Goal: Task Accomplishment & Management: Use online tool/utility

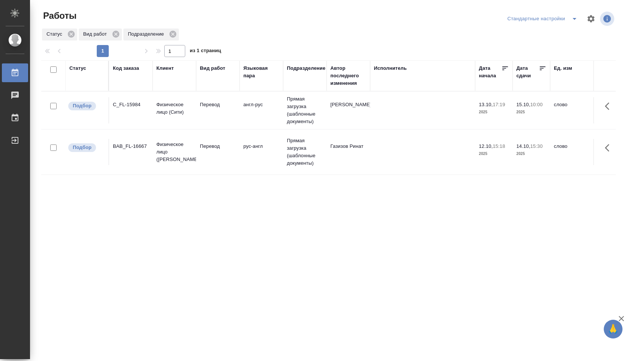
click at [560, 16] on div "Стандартные настройки" at bounding box center [543, 19] width 76 height 12
click at [572, 19] on icon "split button" at bounding box center [574, 18] width 9 height 9
click at [555, 31] on li "В работе" at bounding box center [542, 34] width 78 height 12
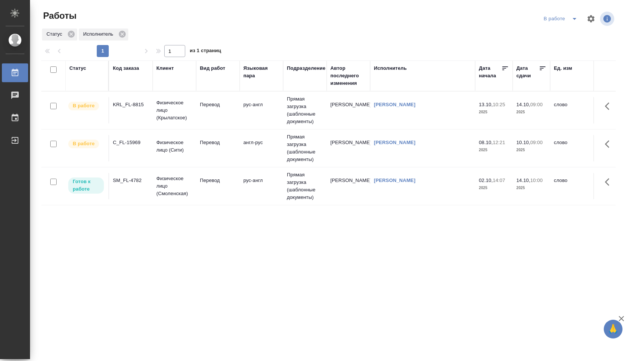
click at [280, 107] on td "рус-англ" at bounding box center [261, 110] width 43 height 26
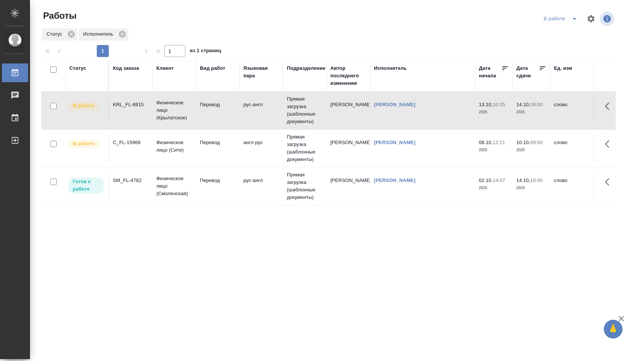
click at [280, 107] on td "рус-англ" at bounding box center [261, 110] width 43 height 26
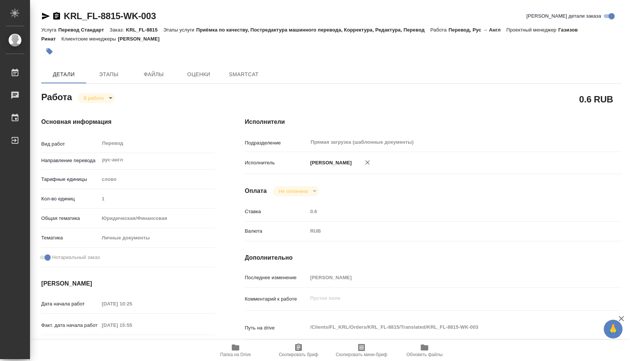
type textarea "x"
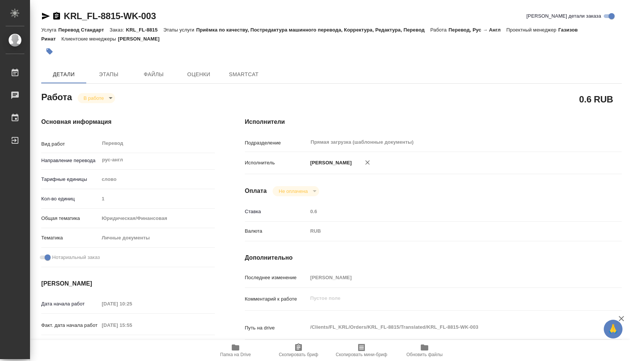
type textarea "x"
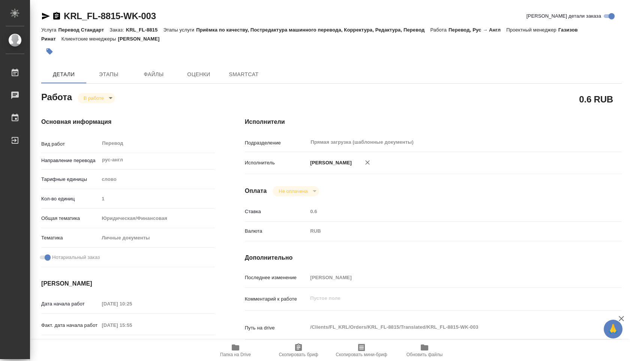
type textarea "x"
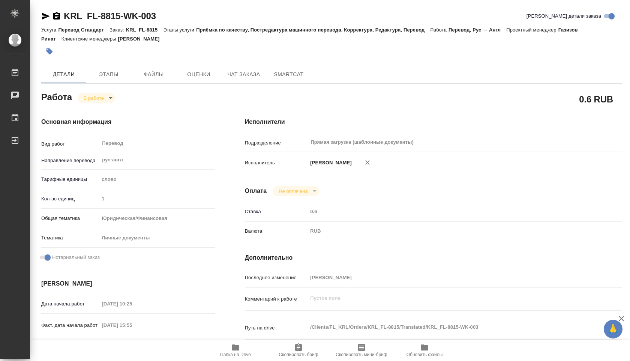
type textarea "x"
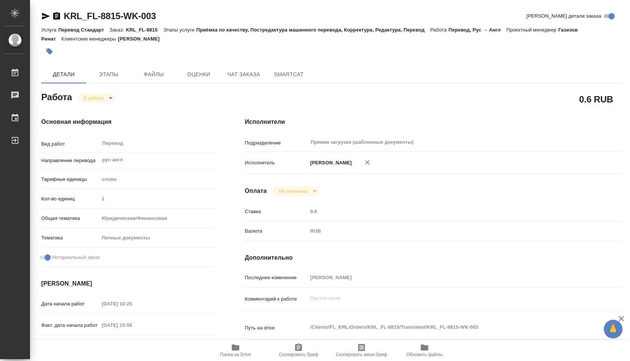
click at [227, 344] on span "Папка на Drive" at bounding box center [235, 350] width 54 height 14
type textarea "x"
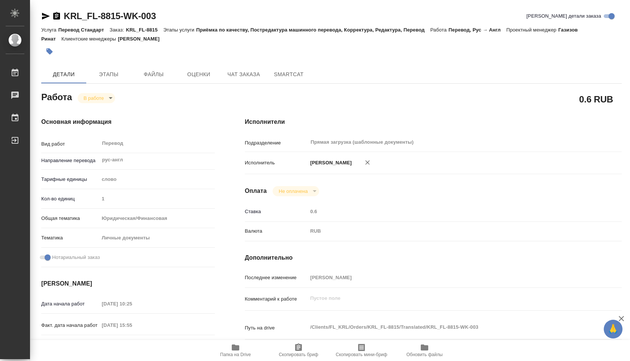
type textarea "x"
